Goal: Information Seeking & Learning: Learn about a topic

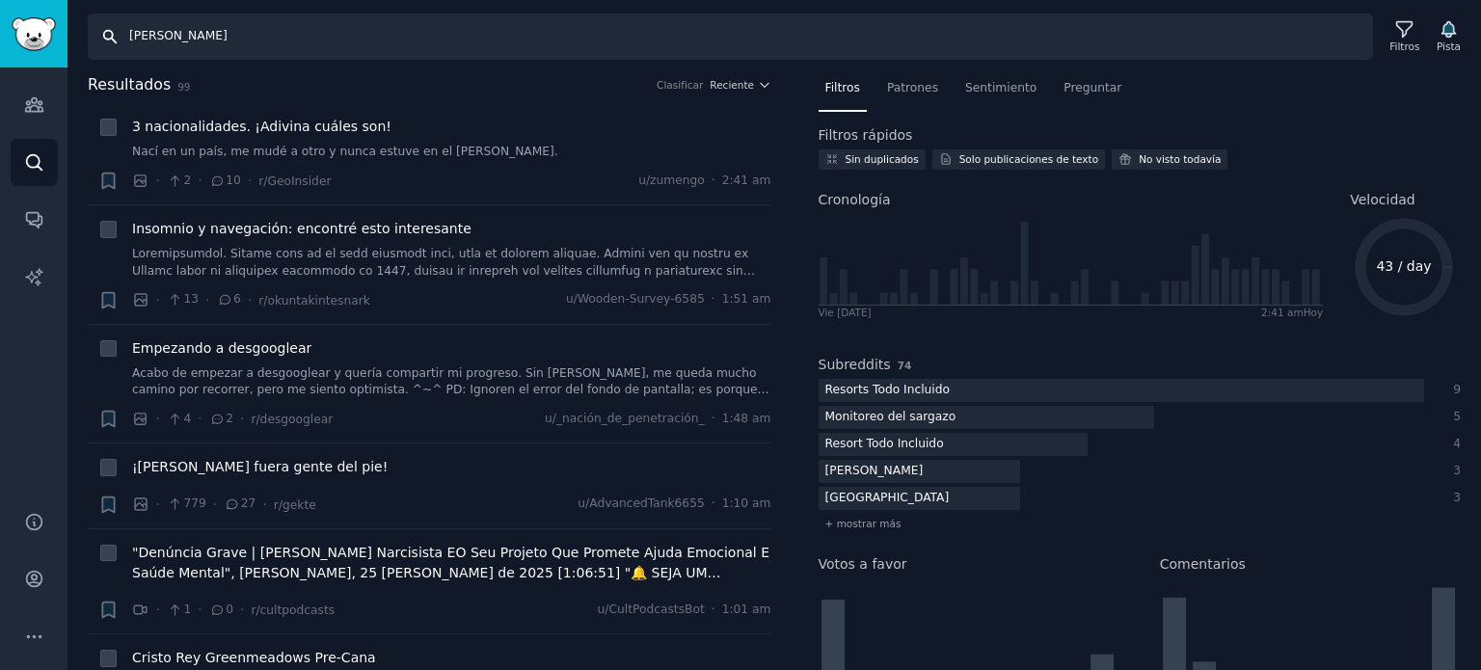
drag, startPoint x: 197, startPoint y: 34, endPoint x: 0, endPoint y: 9, distance: 198.3
click at [0, 9] on div "Audiencias Buscar Conversaciones Informes de IA Ayuda Cuenta Más Buscar [PERSON…" at bounding box center [740, 335] width 1481 height 670
click at [0, 9] on link "Barra lateral" at bounding box center [33, 33] width 67 height 67
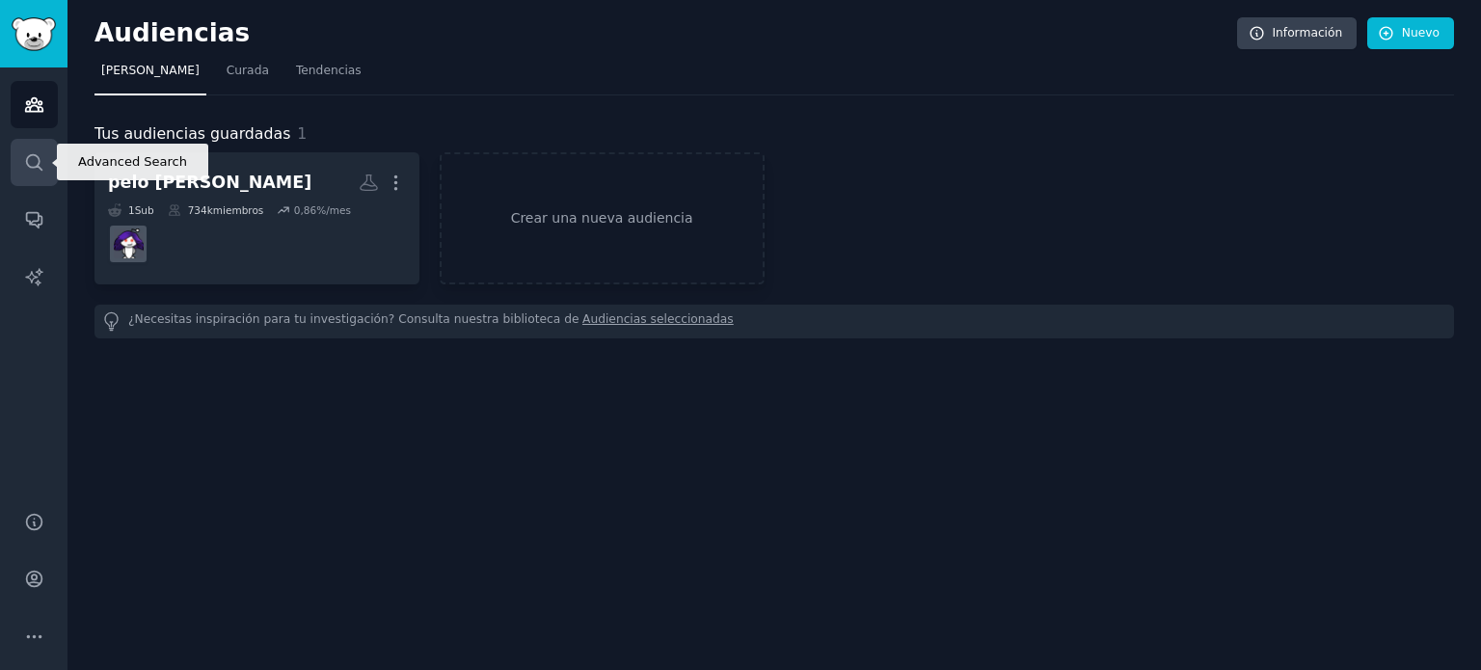
click at [35, 159] on icon "Barra lateral" at bounding box center [34, 162] width 20 height 20
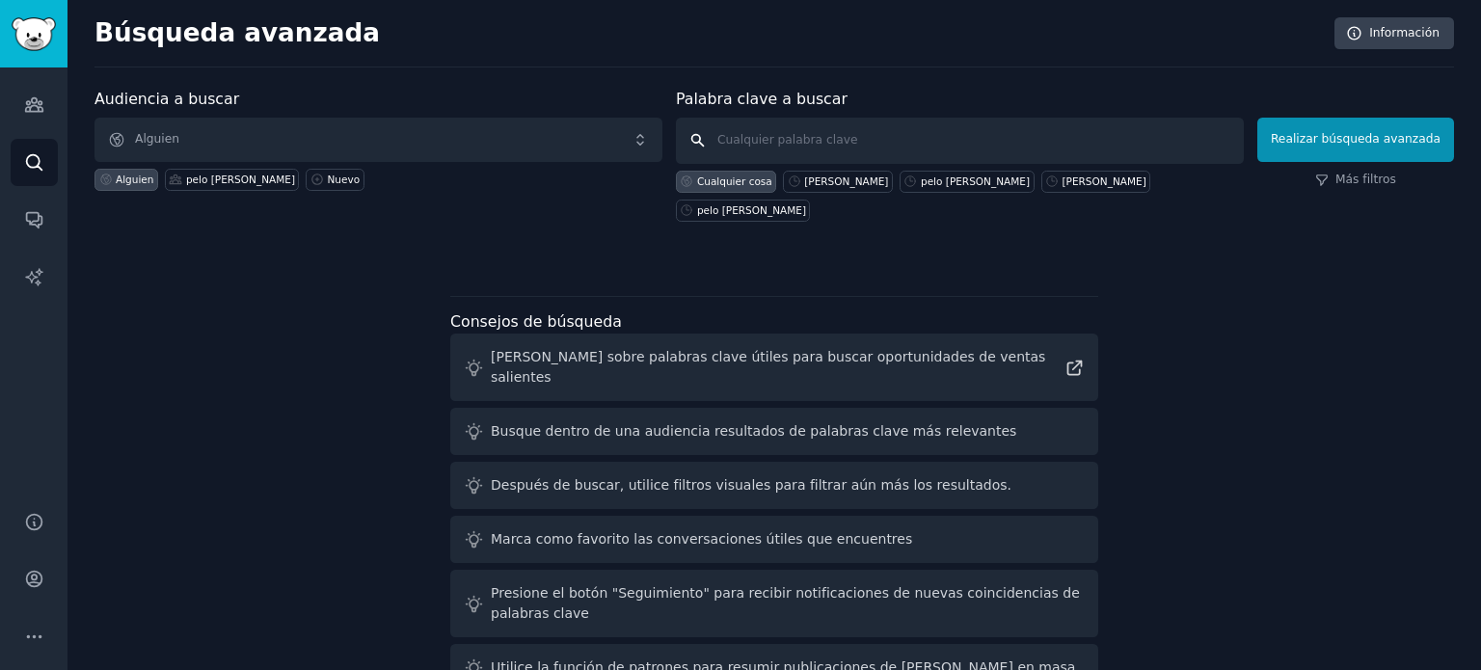
click at [776, 144] on input "text" at bounding box center [960, 141] width 568 height 46
type input "white hair"
click button "Realizar búsqueda avanzada" at bounding box center [1355, 140] width 197 height 44
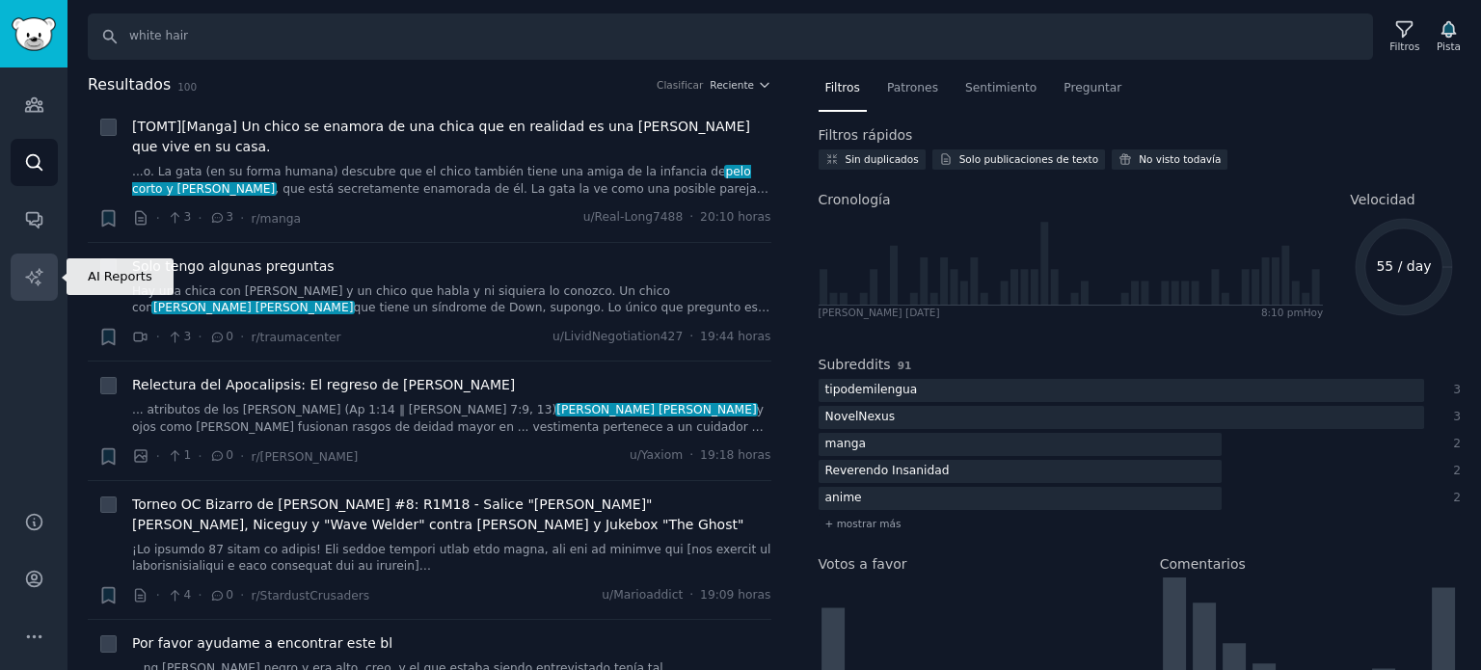
click at [41, 290] on link "Informes de IA" at bounding box center [34, 277] width 47 height 47
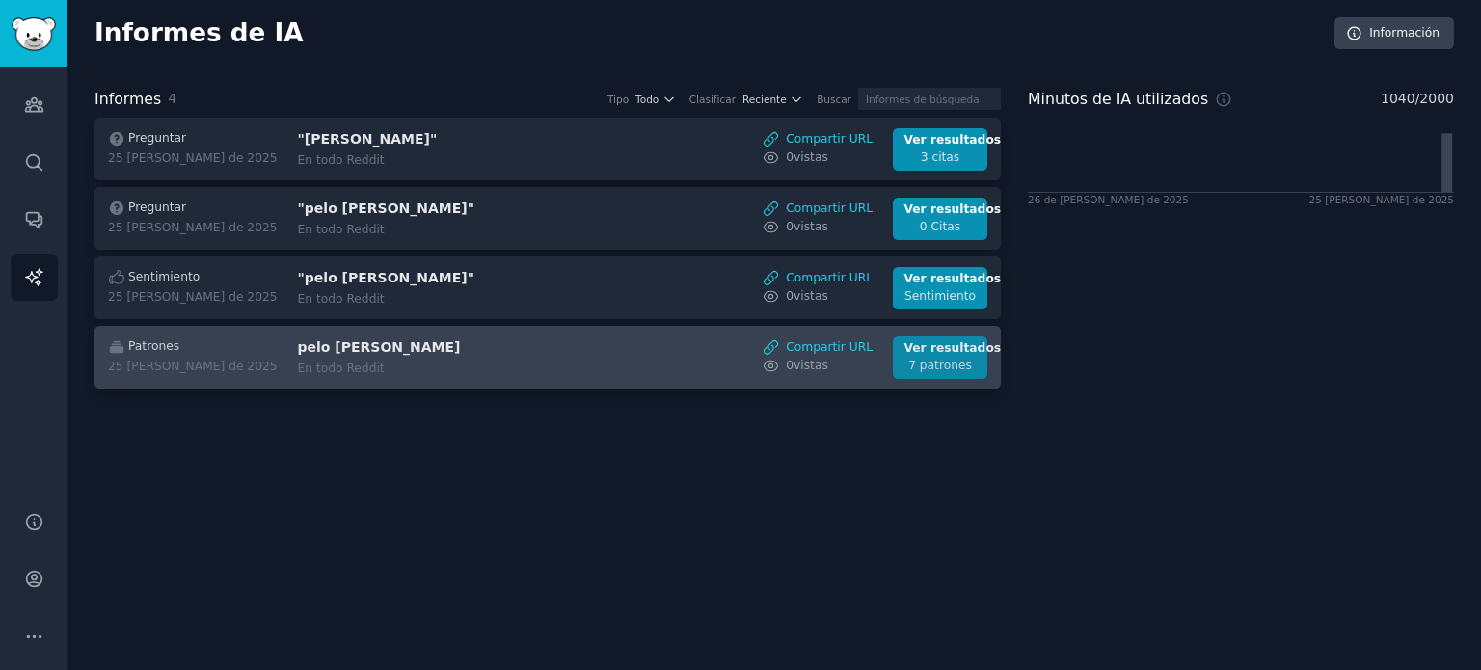
click at [943, 359] on font "7 patrones" at bounding box center [940, 365] width 64 height 13
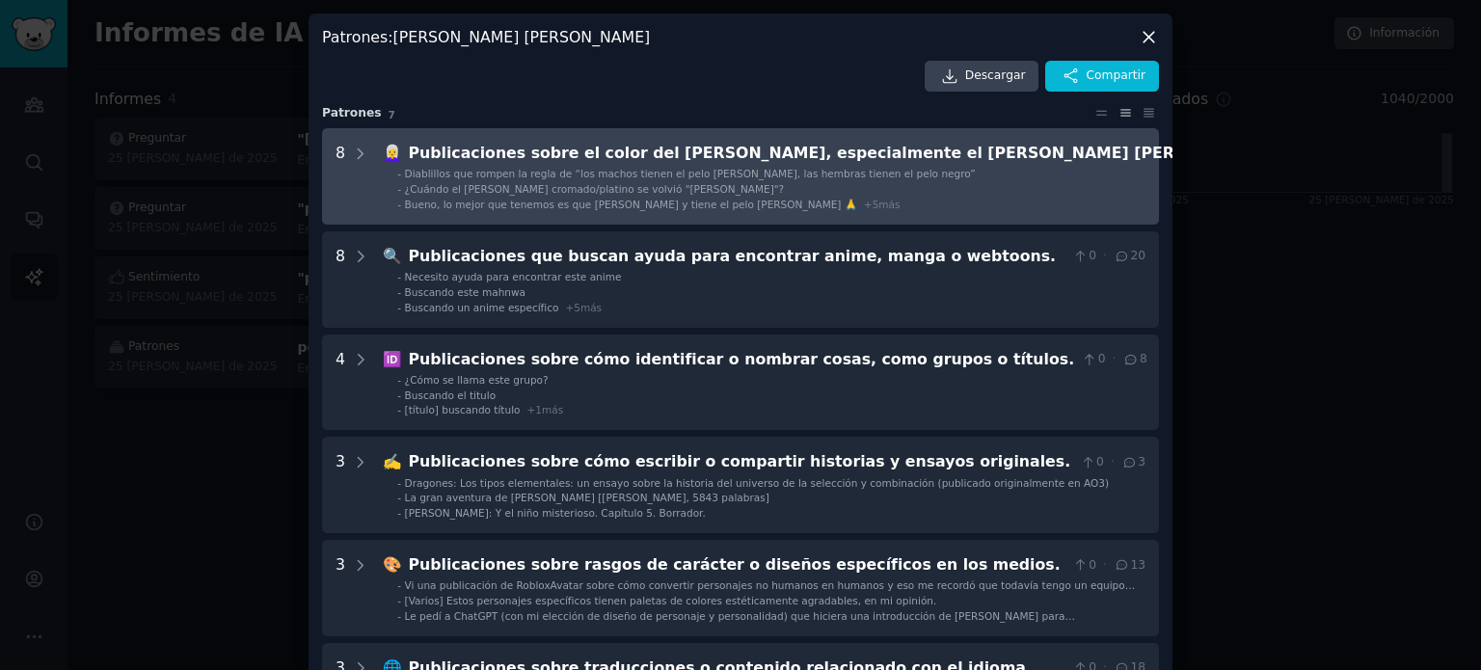
click at [872, 161] on font "Publicaciones sobre el color del [PERSON_NAME], especialmente el [PERSON_NAME] …" at bounding box center [872, 153] width 926 height 18
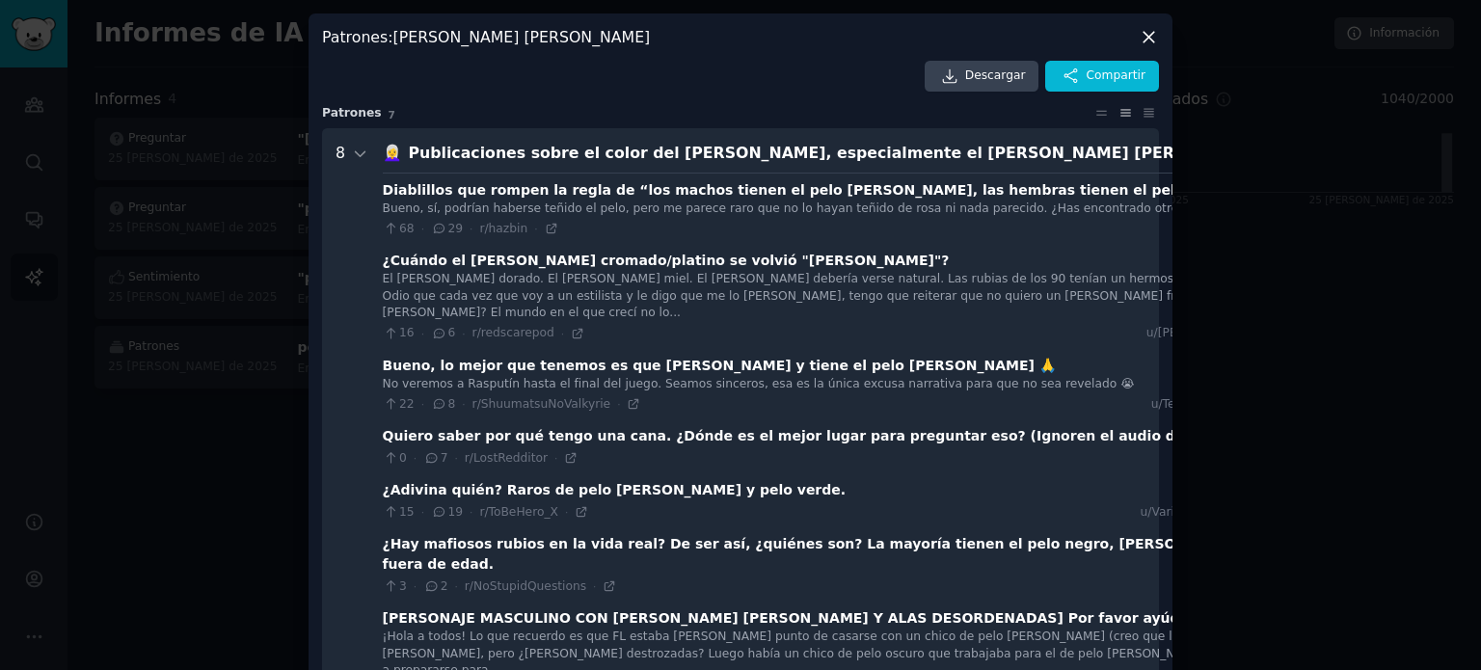
click at [725, 155] on font "Publicaciones sobre el color del [PERSON_NAME], especialmente el [PERSON_NAME] …" at bounding box center [872, 153] width 926 height 18
